Goal: Task Accomplishment & Management: Use online tool/utility

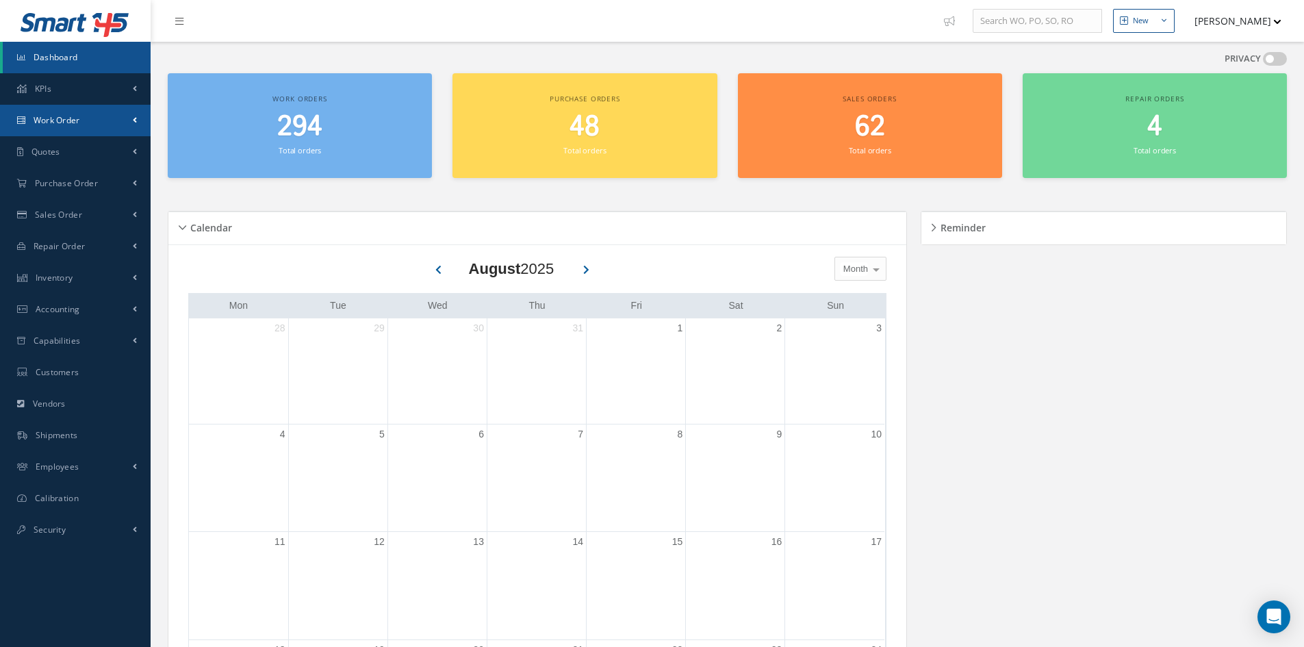
click at [26, 118] on link "Work Order" at bounding box center [75, 120] width 151 height 31
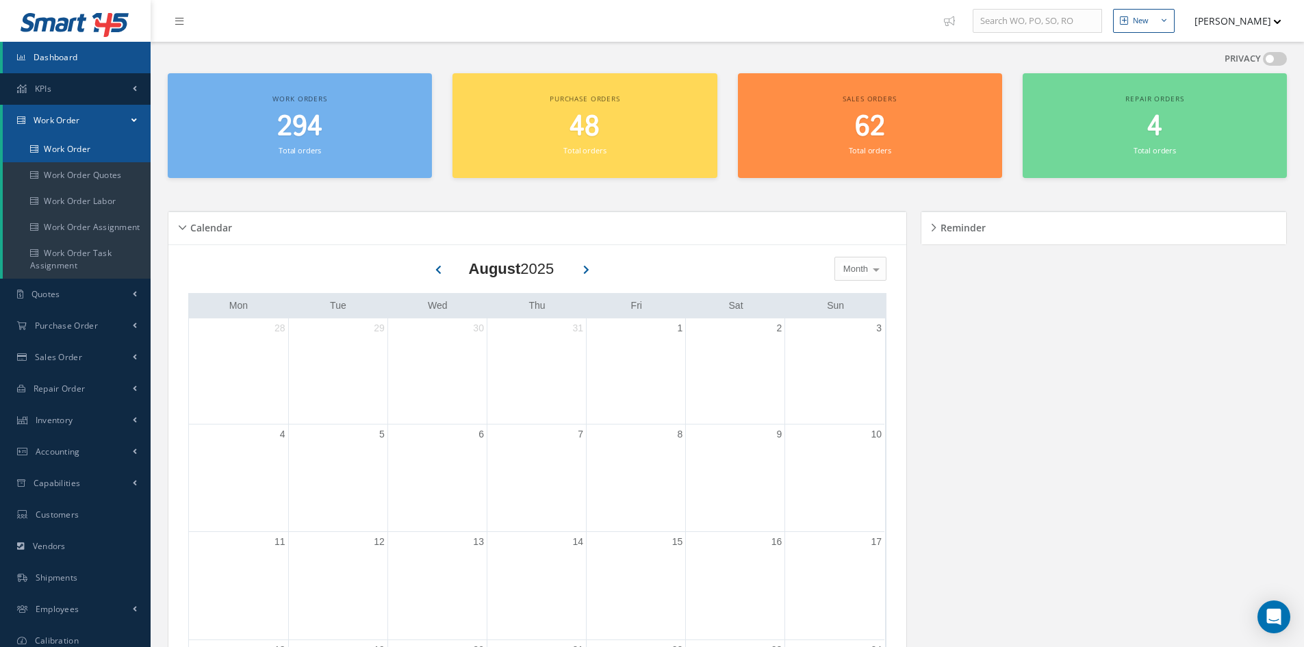
click at [101, 146] on link "Work Order" at bounding box center [77, 149] width 148 height 26
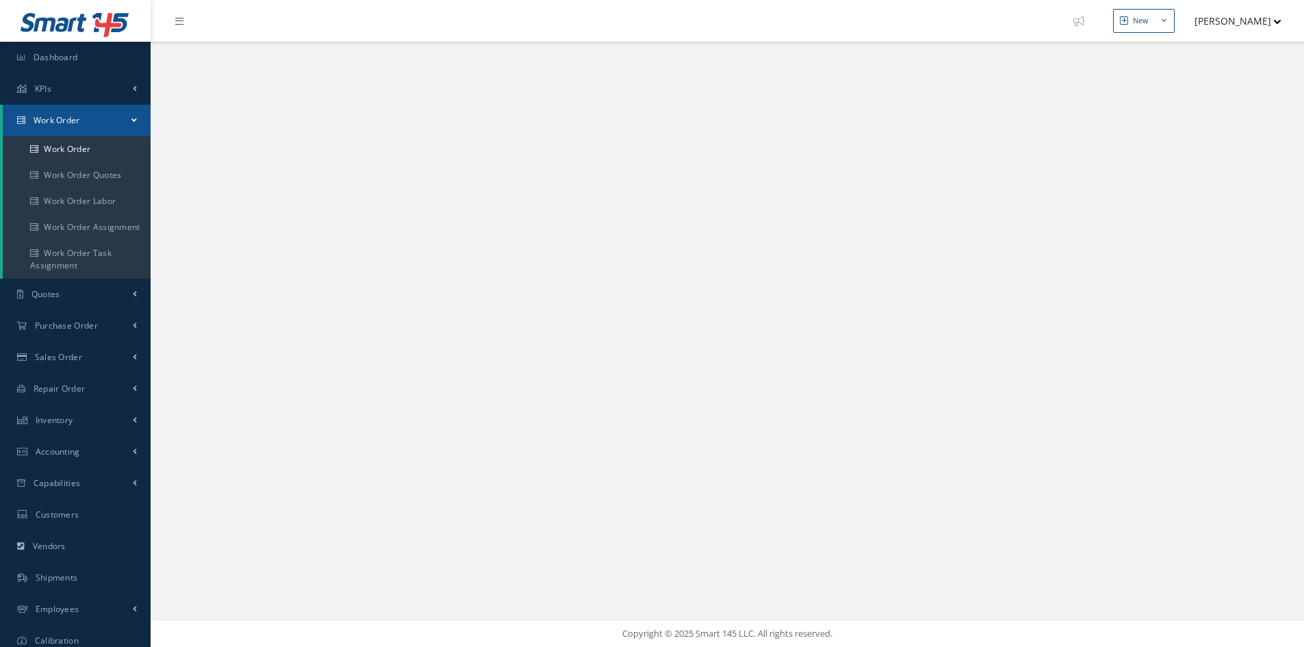
select select "25"
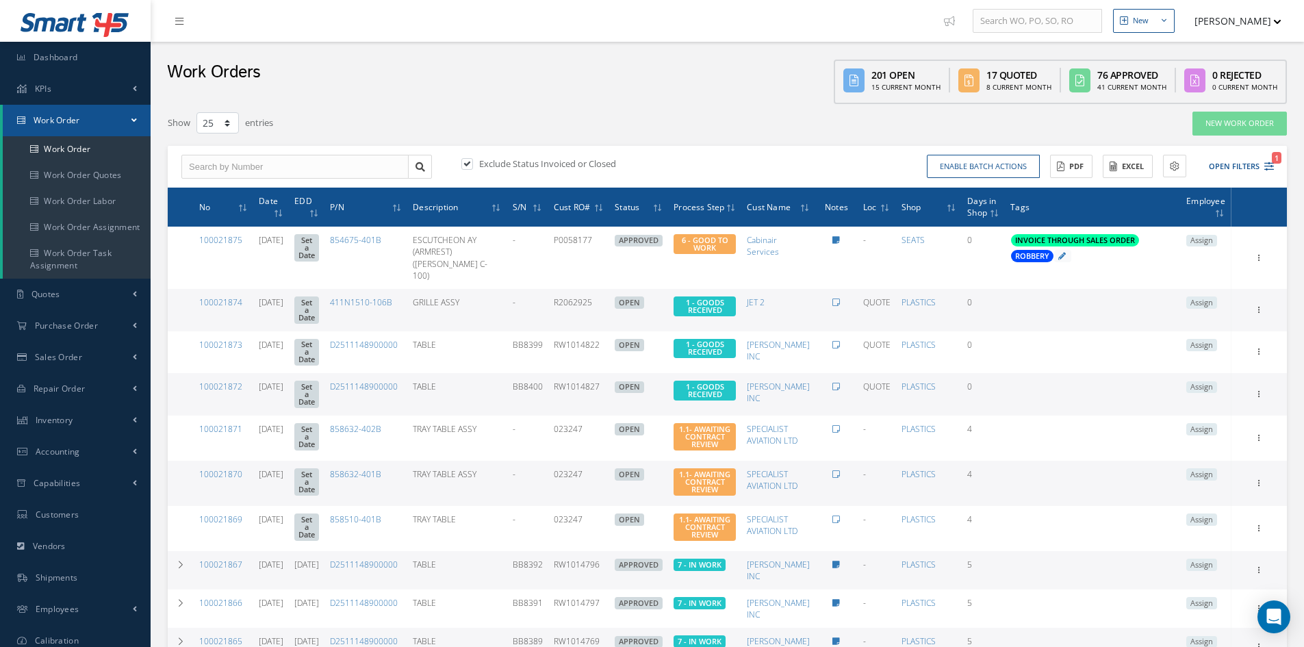
click at [472, 166] on label at bounding box center [473, 163] width 3 height 12
click at [469, 166] on input "checkbox" at bounding box center [465, 164] width 9 height 9
checkbox input "false"
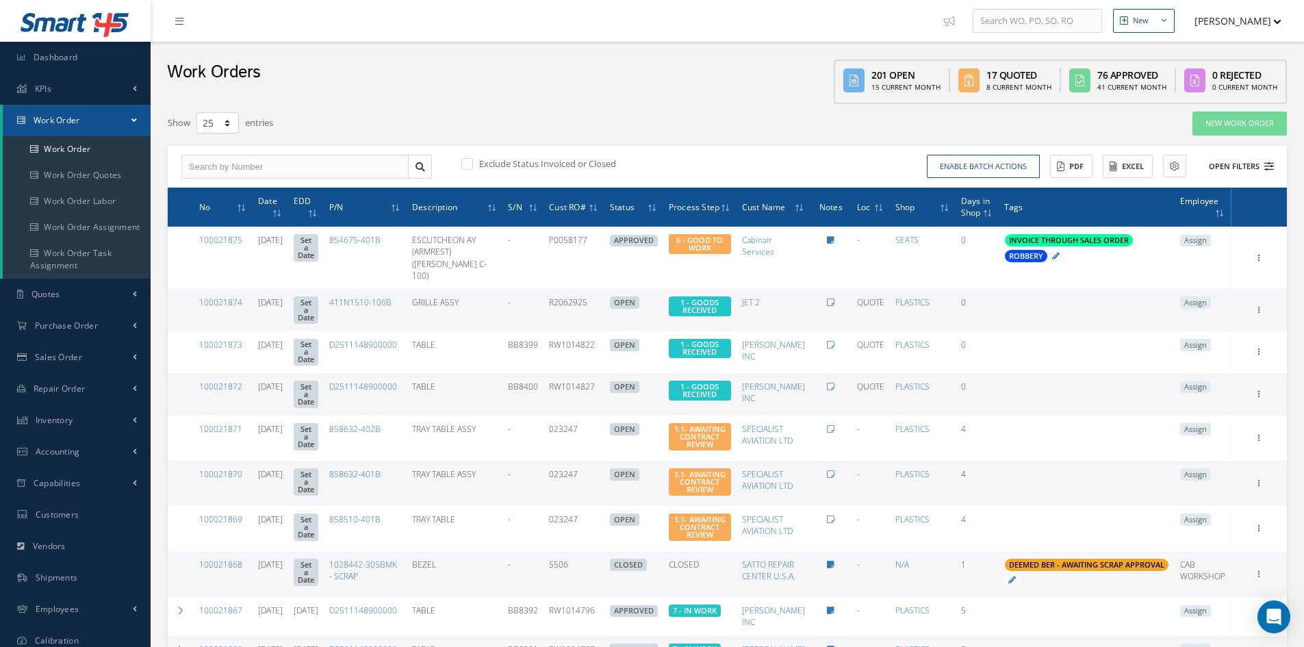
click at [1219, 163] on button "Open Filters" at bounding box center [1234, 166] width 77 height 23
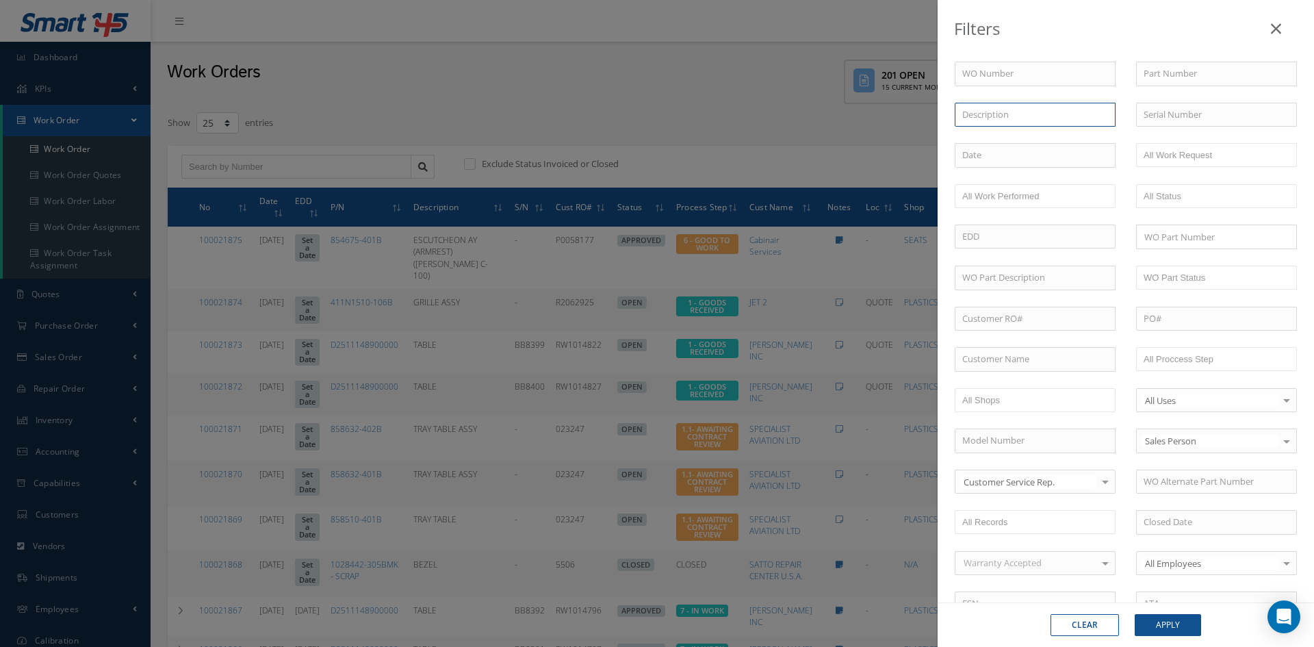
click at [1026, 113] on input "text" at bounding box center [1035, 115] width 161 height 25
type input "mattress"
click at [1134, 614] on button "Apply" at bounding box center [1167, 625] width 66 height 22
